Goal: Browse casually: Explore the website without a specific task or goal

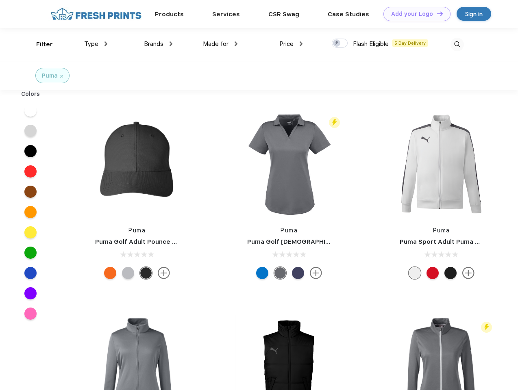
scroll to position [0, 0]
click at [414, 14] on link "Add your Logo Design Tool" at bounding box center [416, 14] width 67 height 14
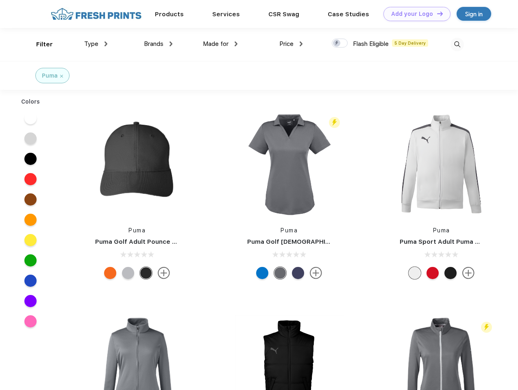
click at [0, 0] on div "Design Tool" at bounding box center [0, 0] width 0 height 0
click at [436, 13] on link "Add your Logo Design Tool" at bounding box center [416, 14] width 67 height 14
click at [39, 44] on div "Filter" at bounding box center [44, 44] width 17 height 9
click at [96, 44] on span "Type" at bounding box center [91, 43] width 14 height 7
click at [158, 44] on span "Brands" at bounding box center [153, 43] width 19 height 7
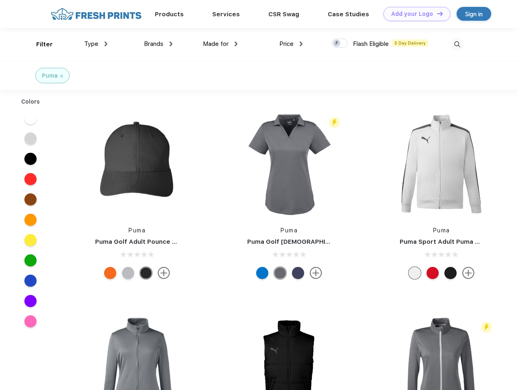
click at [220, 44] on span "Made for" at bounding box center [216, 43] width 26 height 7
click at [291, 44] on span "Price" at bounding box center [286, 43] width 14 height 7
click at [340, 43] on div at bounding box center [339, 43] width 16 height 9
click at [337, 43] on input "checkbox" at bounding box center [333, 40] width 5 height 5
click at [457, 44] on img at bounding box center [456, 44] width 13 height 13
